Goal: Task Accomplishment & Management: Use online tool/utility

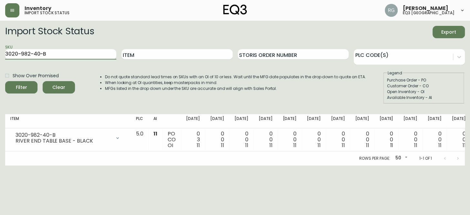
drag, startPoint x: 51, startPoint y: 51, endPoint x: 0, endPoint y: 52, distance: 51.4
click at [0, 57] on main "Import Stock Status Export SKU 3020-982-40-B Item Storis Order Number PLC Code(…" at bounding box center [235, 93] width 470 height 145
type input "7220-104-1-B"
click at [5, 81] on button "Filter" at bounding box center [21, 87] width 32 height 12
drag, startPoint x: 77, startPoint y: 56, endPoint x: 0, endPoint y: 54, distance: 77.3
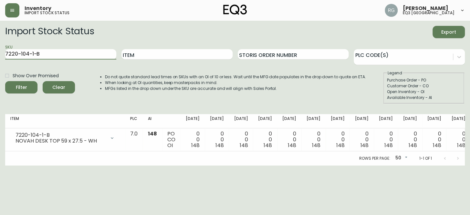
click at [0, 54] on main "Import Stock Status Export SKU 7220-104-1-B Item Storis Order Number PLC Code(s…" at bounding box center [235, 93] width 470 height 145
click at [65, 53] on input "7220-100-01-A" at bounding box center [60, 54] width 111 height 10
click at [5, 81] on button "Filter" at bounding box center [21, 87] width 32 height 12
click at [52, 58] on input "7220-100-01-A" at bounding box center [60, 54] width 111 height 10
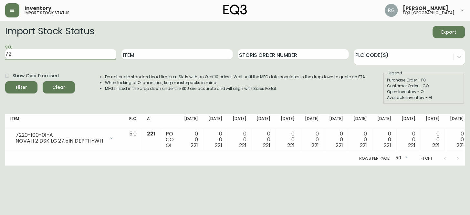
type input "7"
type input "7220-104-01-C"
click at [5, 81] on button "Filter" at bounding box center [21, 87] width 32 height 12
drag, startPoint x: 59, startPoint y: 56, endPoint x: 0, endPoint y: 52, distance: 58.6
click at [0, 52] on main "Import Stock Status Export SKU 7220-104-01-C Item Storis Order Number PLC Code(…" at bounding box center [235, 93] width 470 height 145
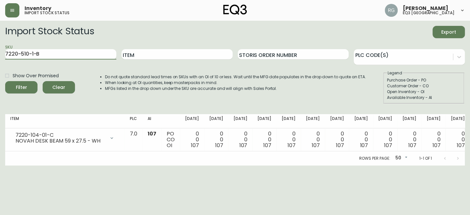
type input "7220-510-1-B"
click at [5, 81] on button "Filter" at bounding box center [21, 87] width 32 height 12
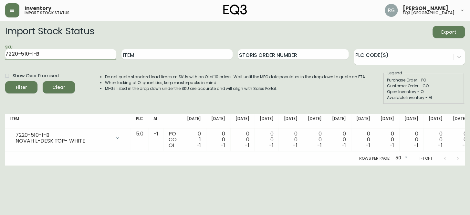
drag, startPoint x: 93, startPoint y: 57, endPoint x: 0, endPoint y: 53, distance: 93.2
click at [0, 53] on main "Import Stock Status Export SKU 7220-510-1-B Item Storis Order Number PLC Code(s…" at bounding box center [235, 93] width 470 height 145
